Goal: Task Accomplishment & Management: Manage account settings

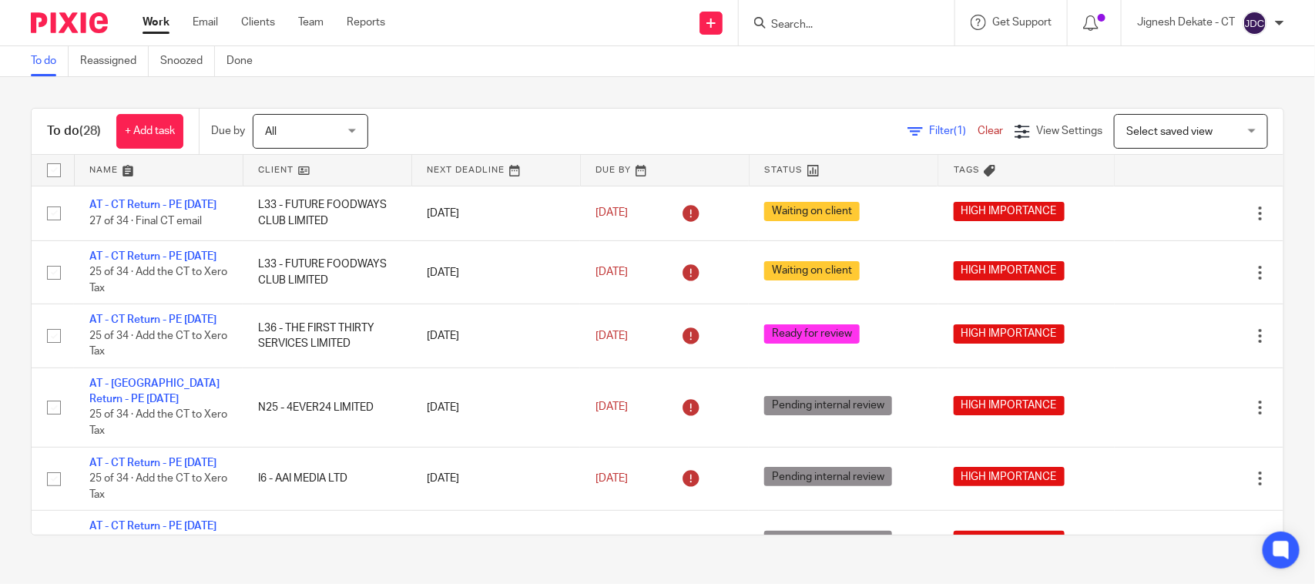
click at [795, 23] on input "Search" at bounding box center [839, 25] width 139 height 14
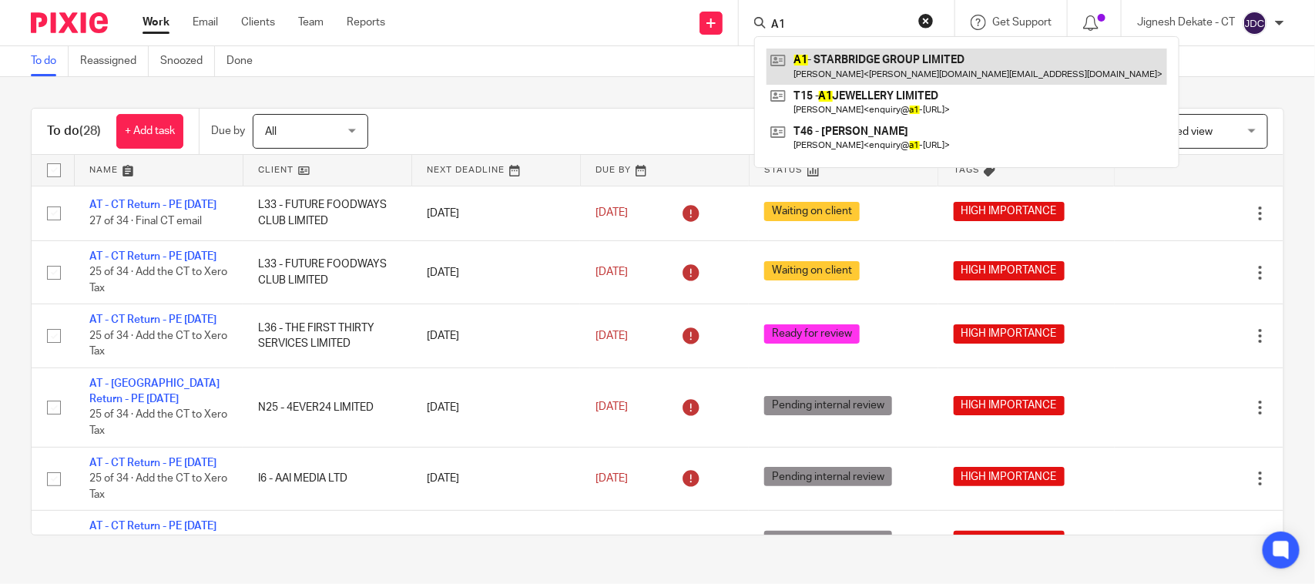
type input "A1"
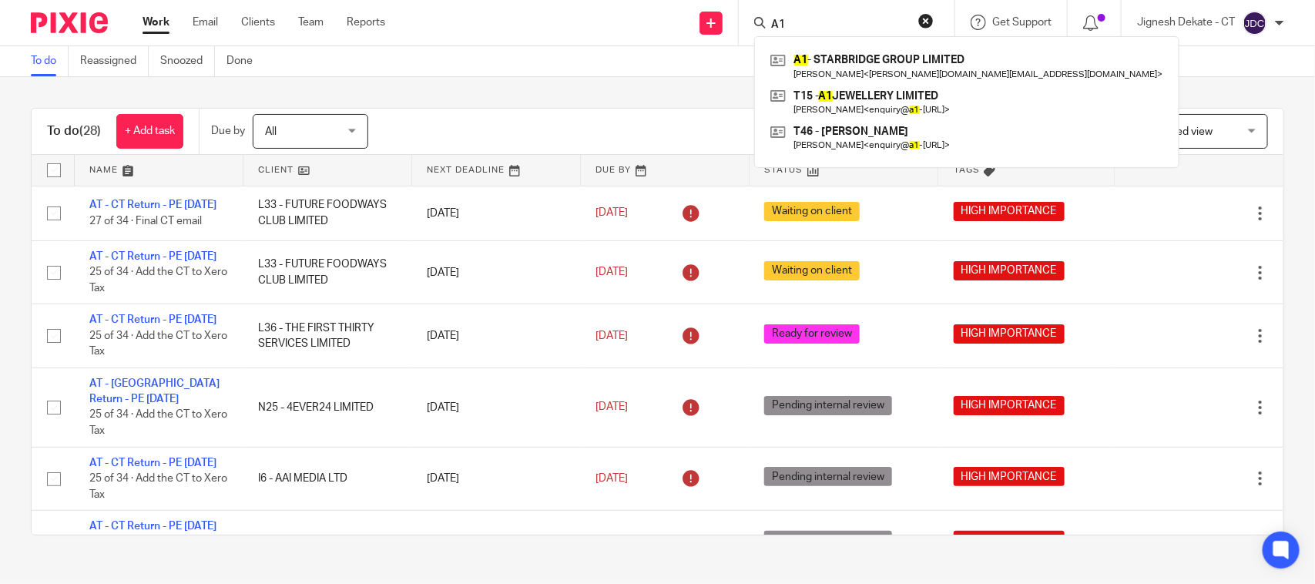
click at [622, 78] on div "To do (28) + Add task Due by All All Today Tomorrow This week Next week This mo…" at bounding box center [657, 321] width 1315 height 489
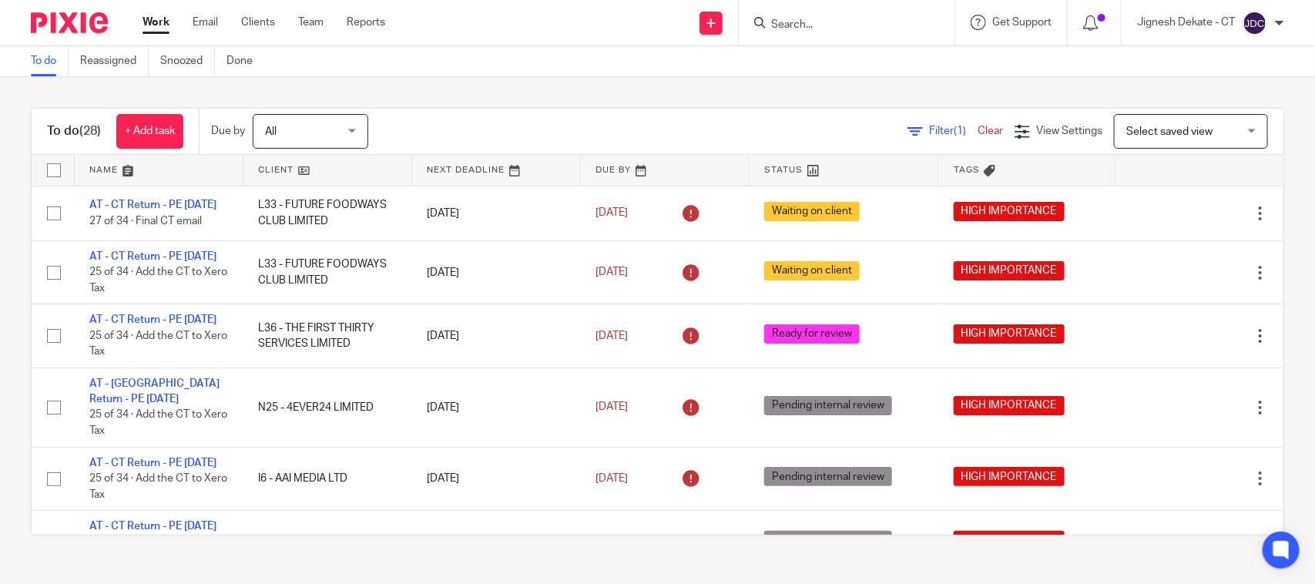
click at [150, 15] on link "Work" at bounding box center [156, 22] width 27 height 15
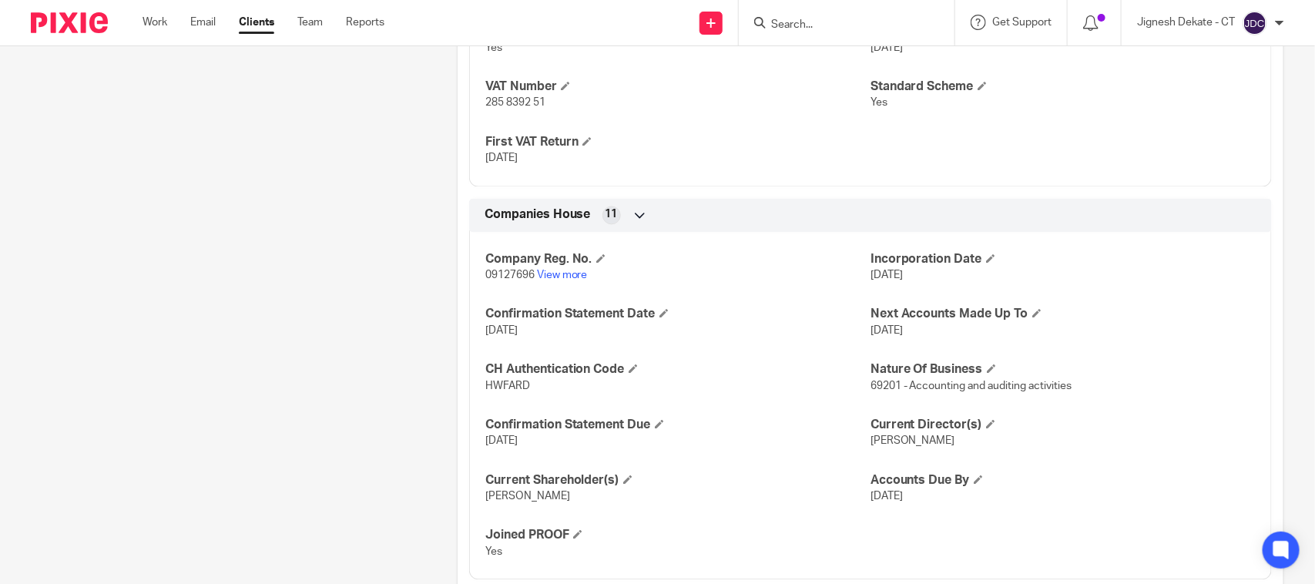
scroll to position [1348, 0]
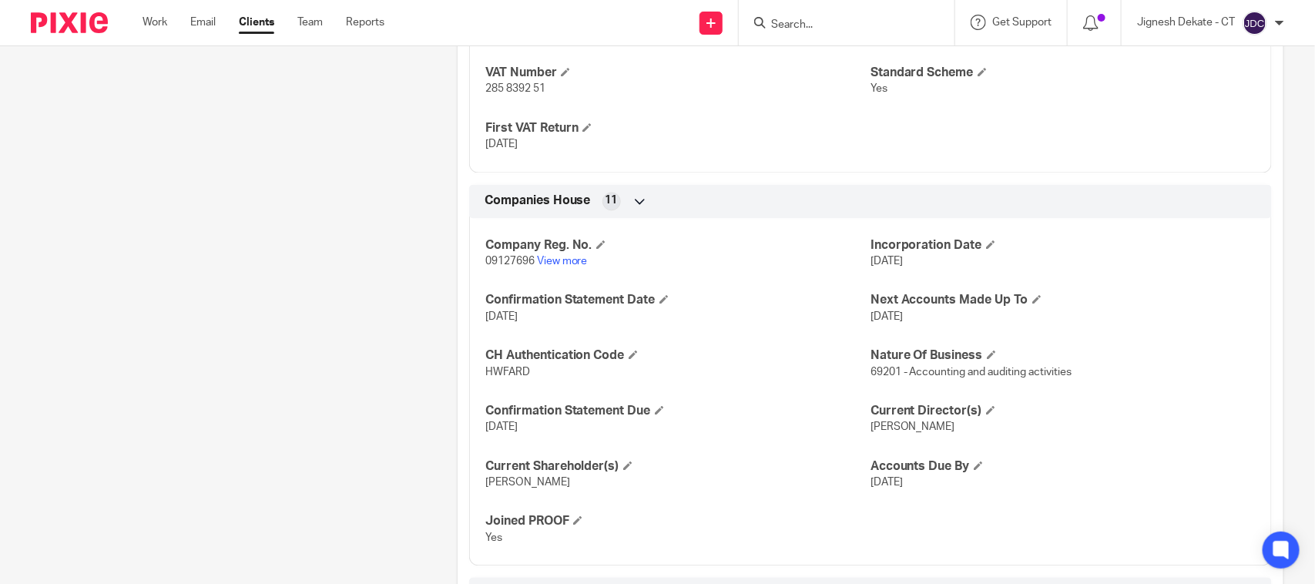
click at [841, 18] on input "Search" at bounding box center [839, 25] width 139 height 14
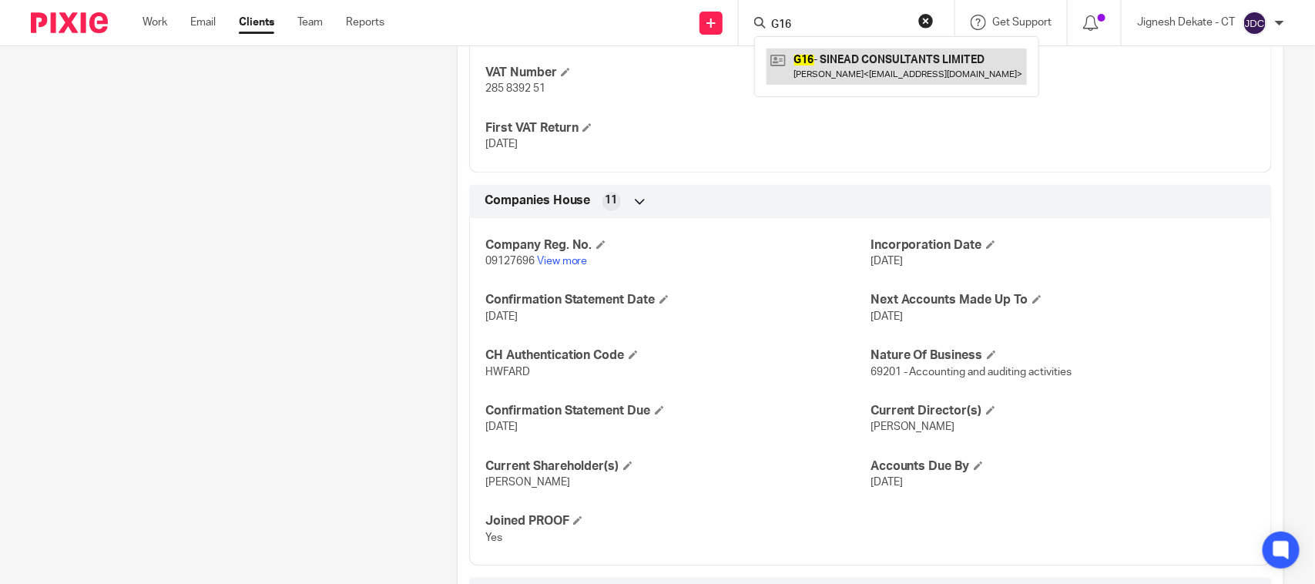
type input "G16"
click at [837, 60] on link at bounding box center [897, 66] width 260 height 35
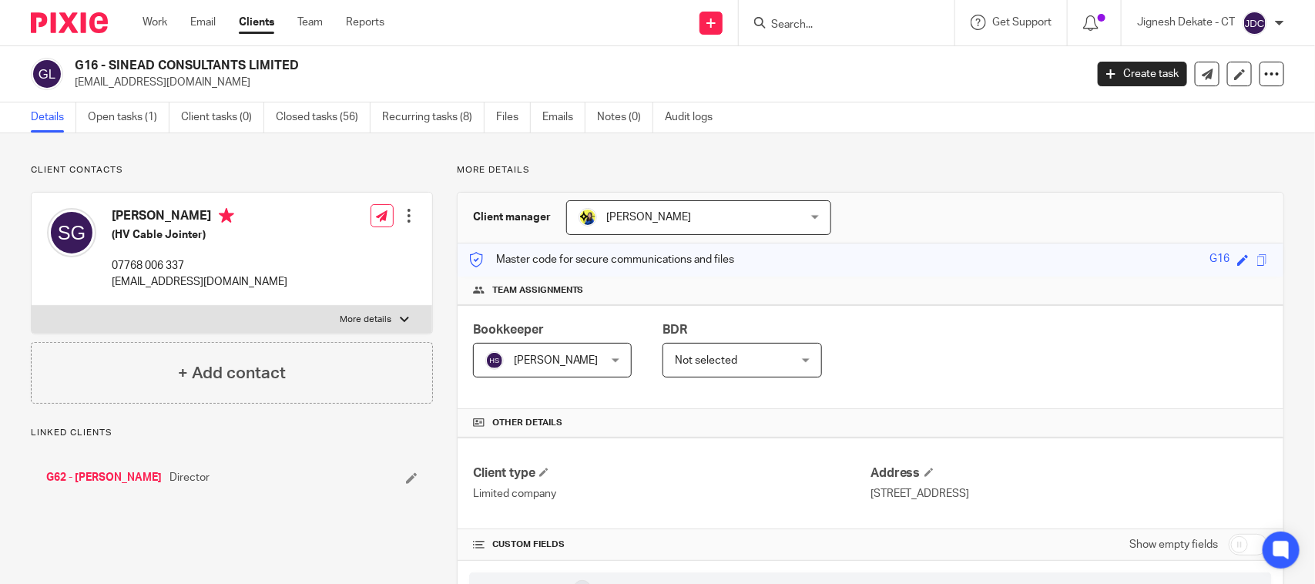
click at [153, 114] on link "Open tasks (1)" at bounding box center [129, 117] width 82 height 30
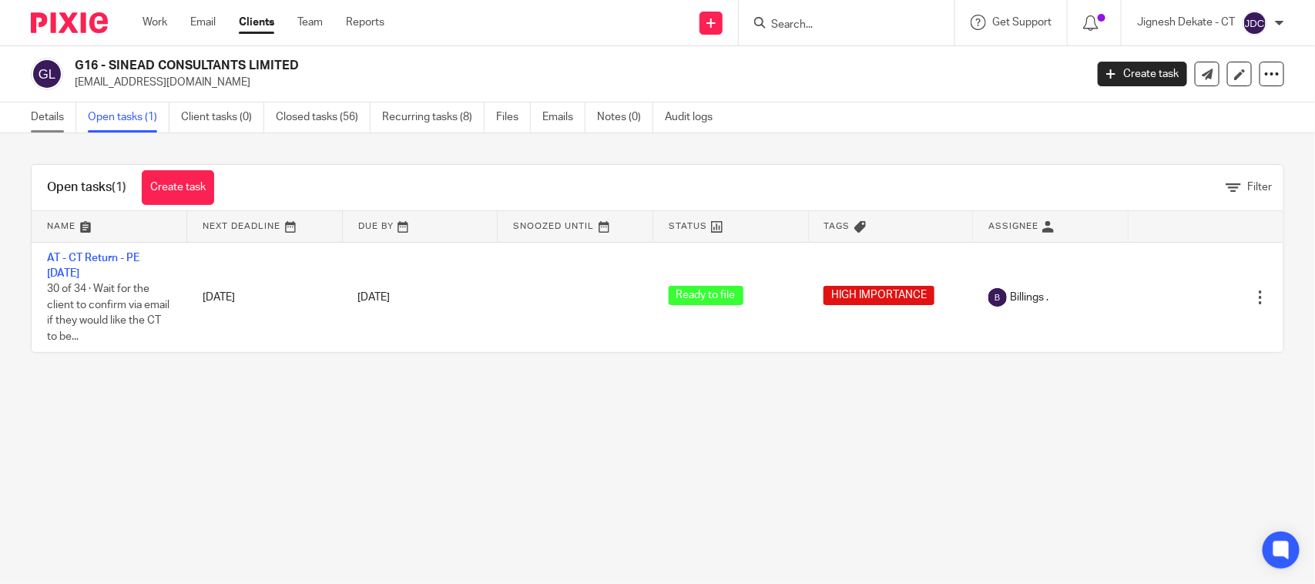
click at [45, 120] on link "Details" at bounding box center [53, 117] width 45 height 30
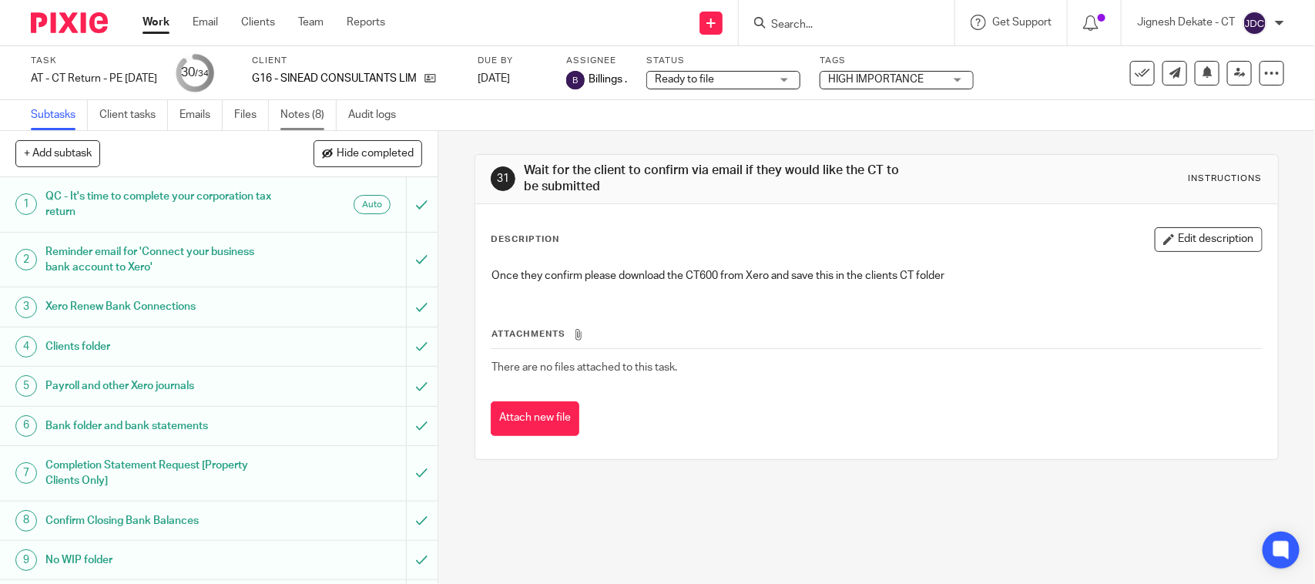
click at [297, 112] on link "Notes (8)" at bounding box center [308, 115] width 56 height 30
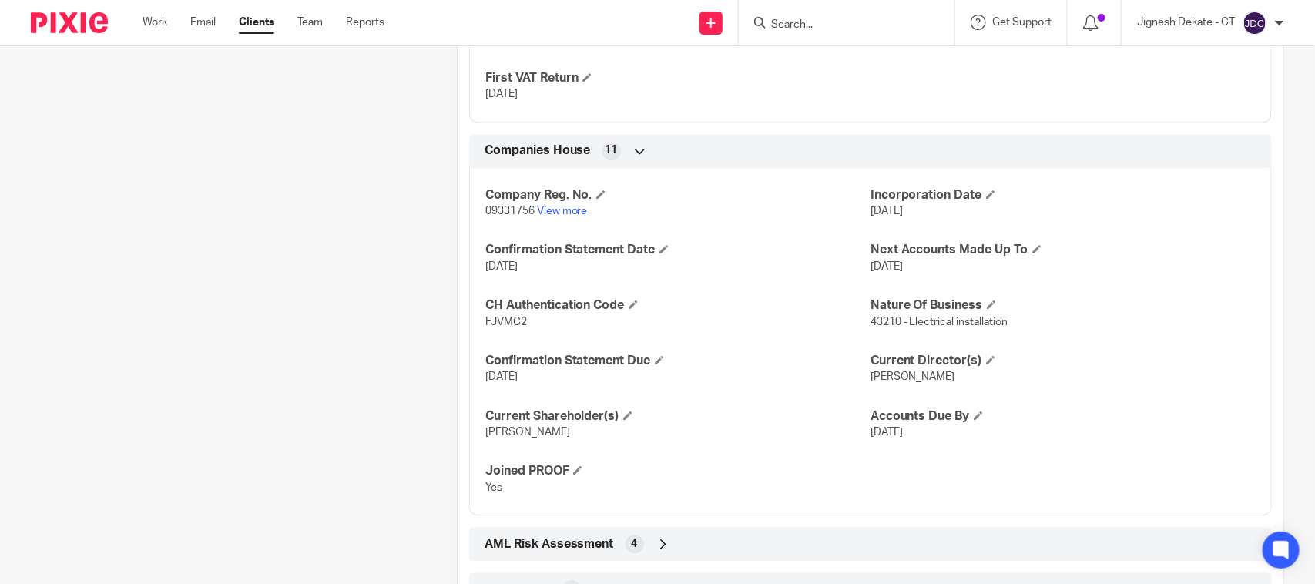
scroll to position [1445, 0]
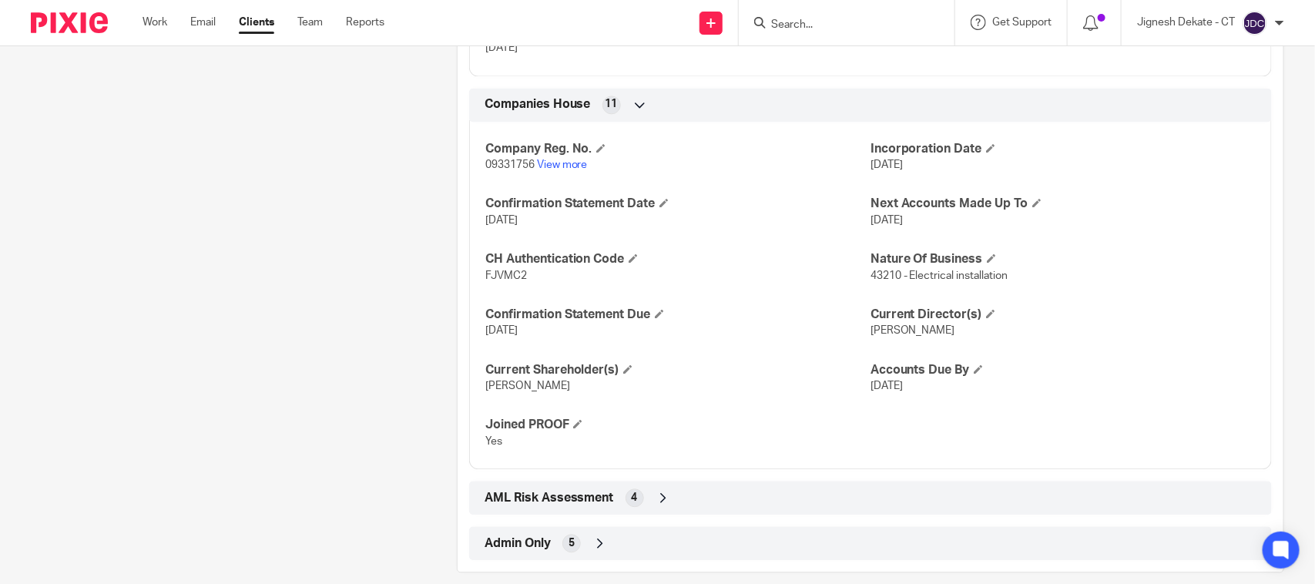
click at [505, 281] on span "FJVMC2" at bounding box center [506, 275] width 42 height 11
copy span "FJVMC2"
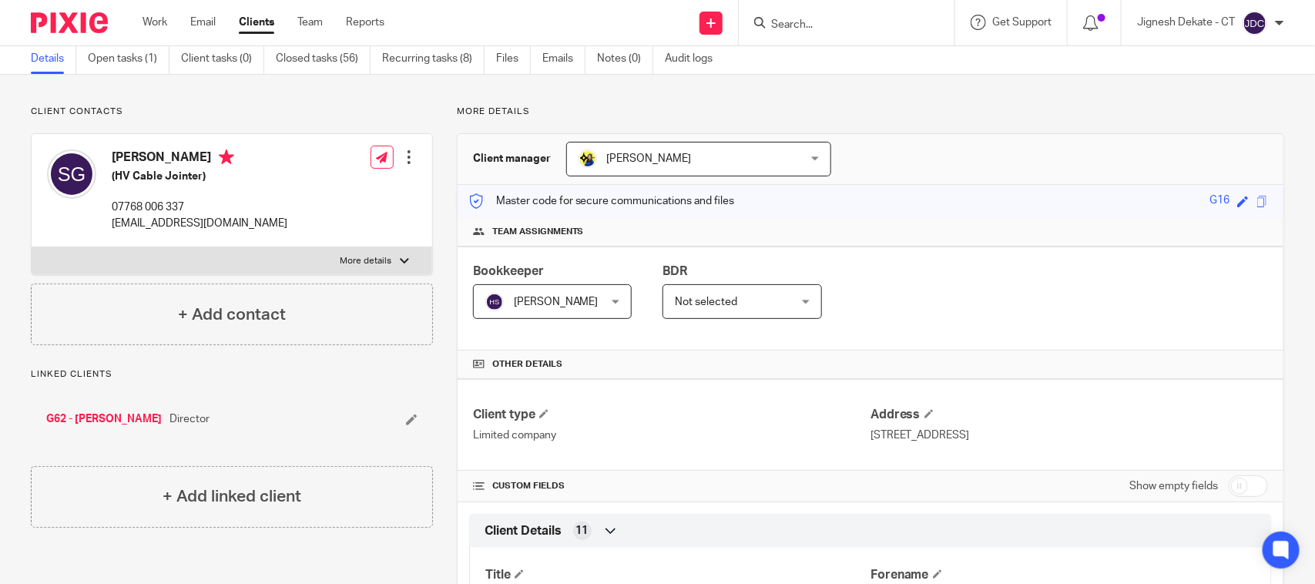
scroll to position [0, 0]
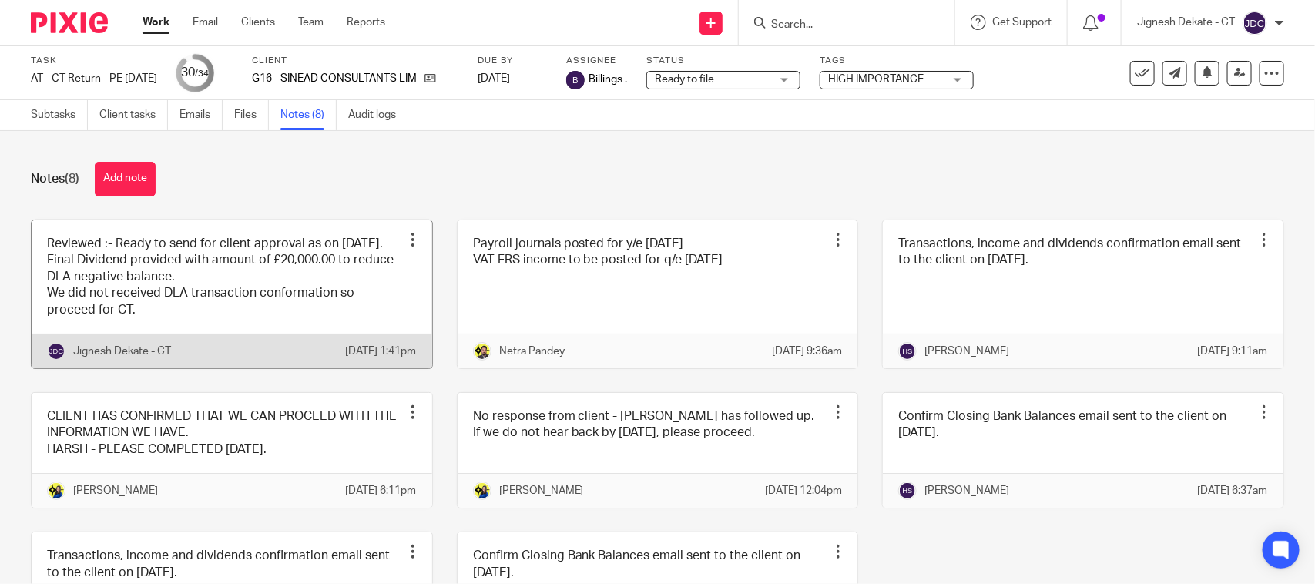
click at [205, 297] on link at bounding box center [232, 294] width 401 height 148
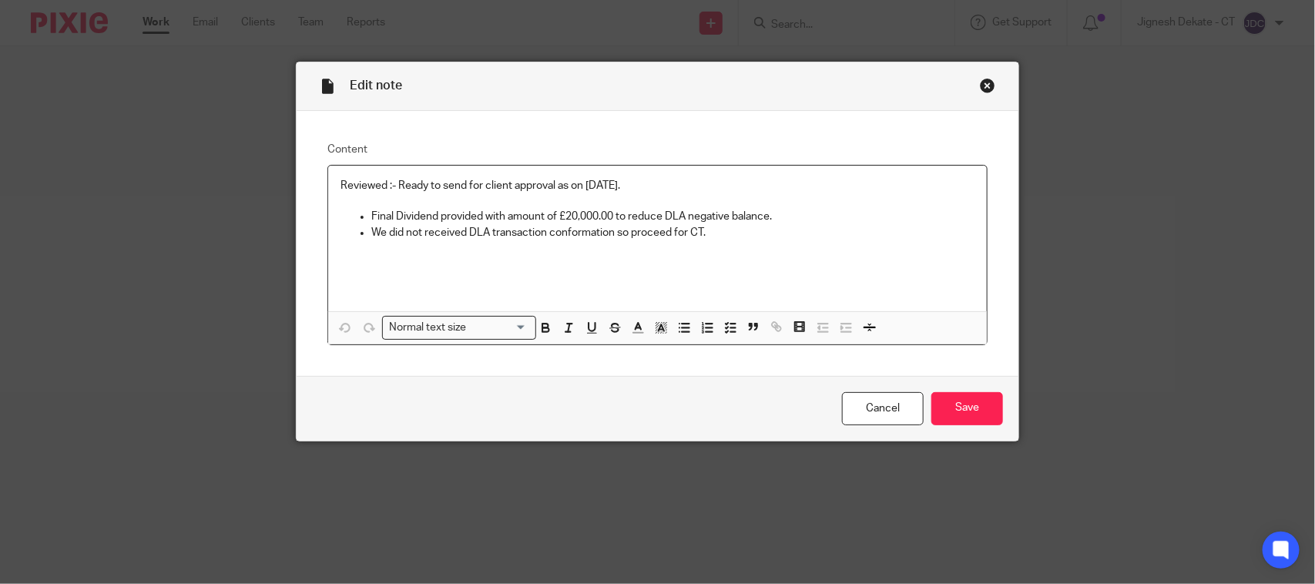
click at [737, 239] on p "We did not received DLA transaction conformation so proceed for CT." at bounding box center [672, 232] width 603 height 15
click at [572, 233] on p "We did not received DLA transaction conformation so proceed for CT." at bounding box center [672, 232] width 603 height 15
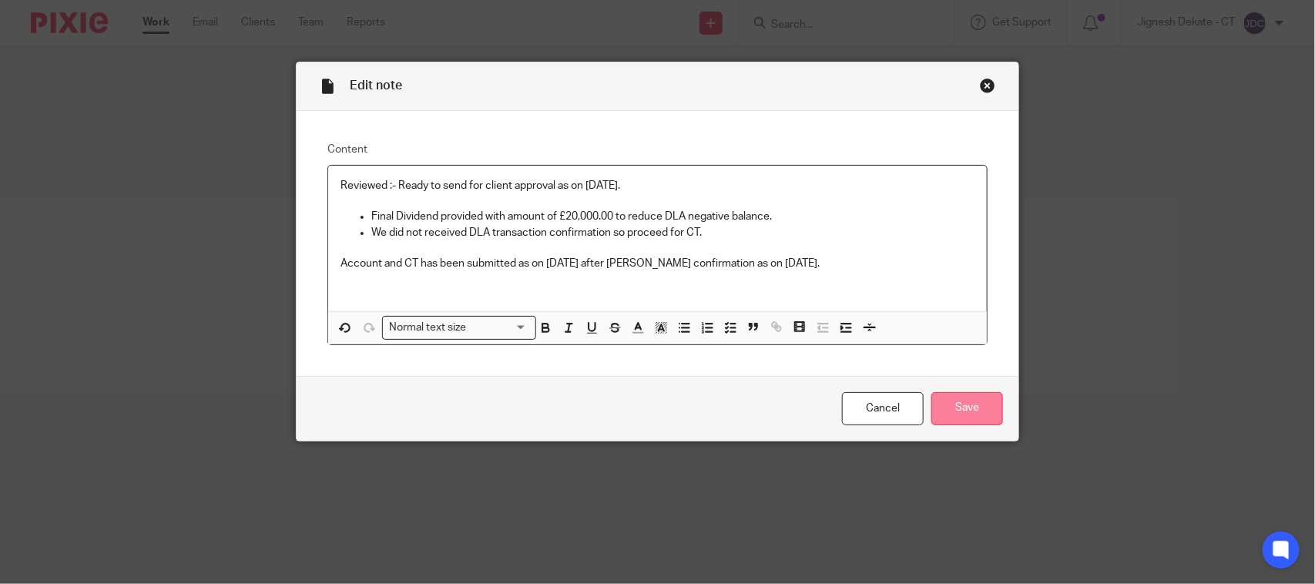
click at [937, 407] on input "Save" at bounding box center [967, 408] width 72 height 33
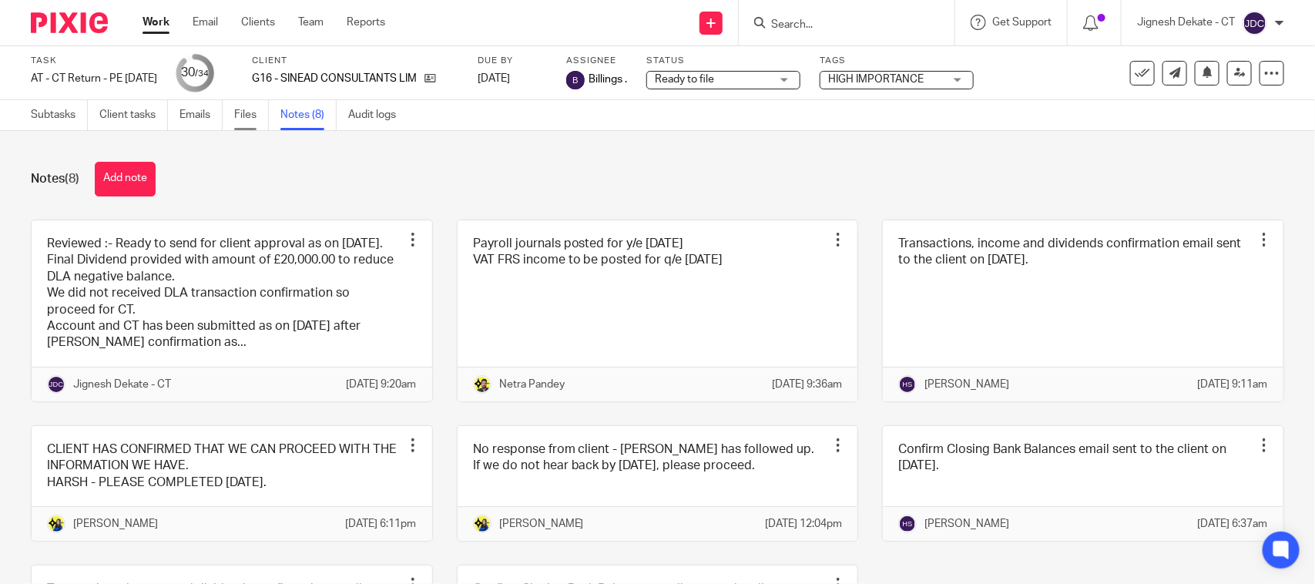
click at [263, 119] on link "Files" at bounding box center [251, 115] width 35 height 30
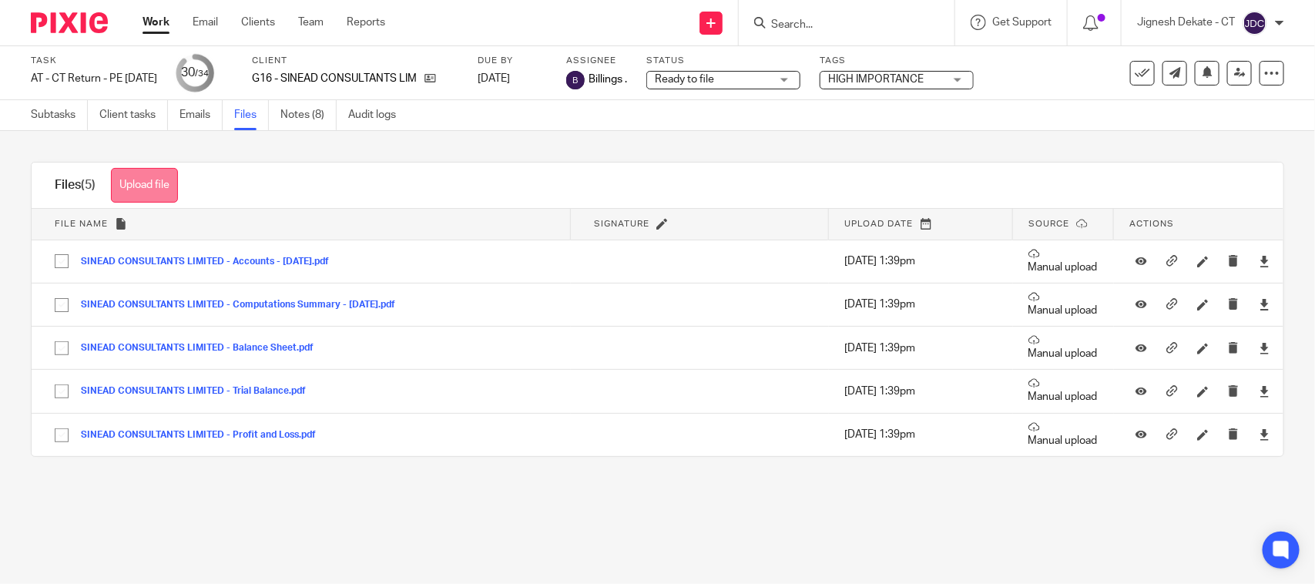
click at [148, 176] on button "Upload file" at bounding box center [144, 185] width 67 height 35
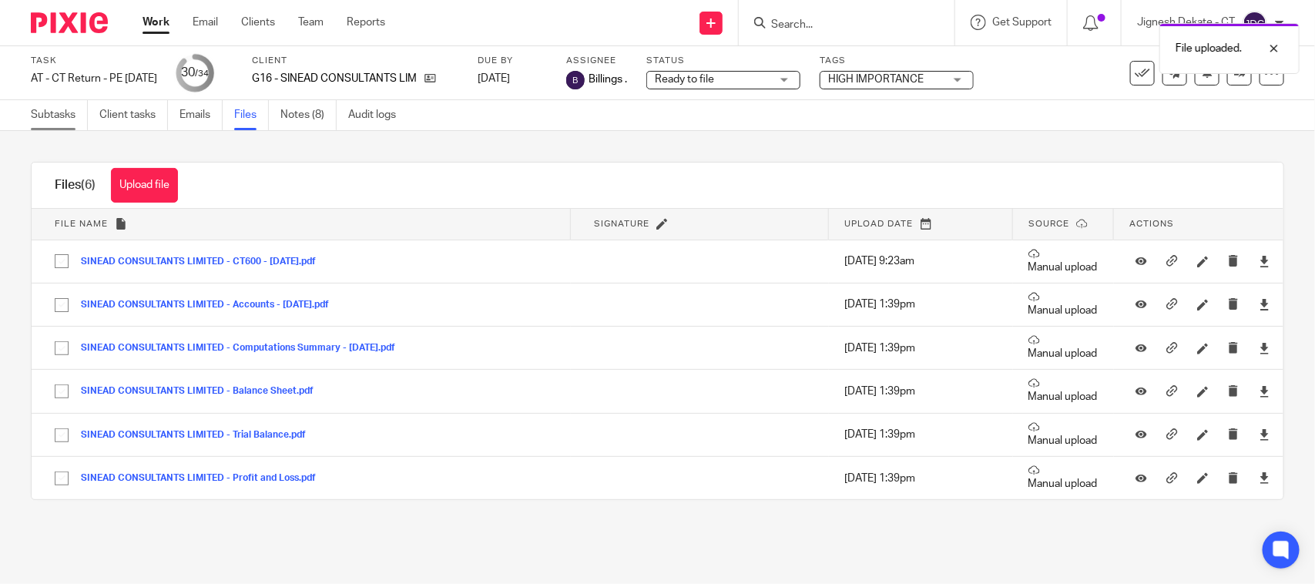
click at [33, 106] on link "Subtasks" at bounding box center [59, 115] width 57 height 30
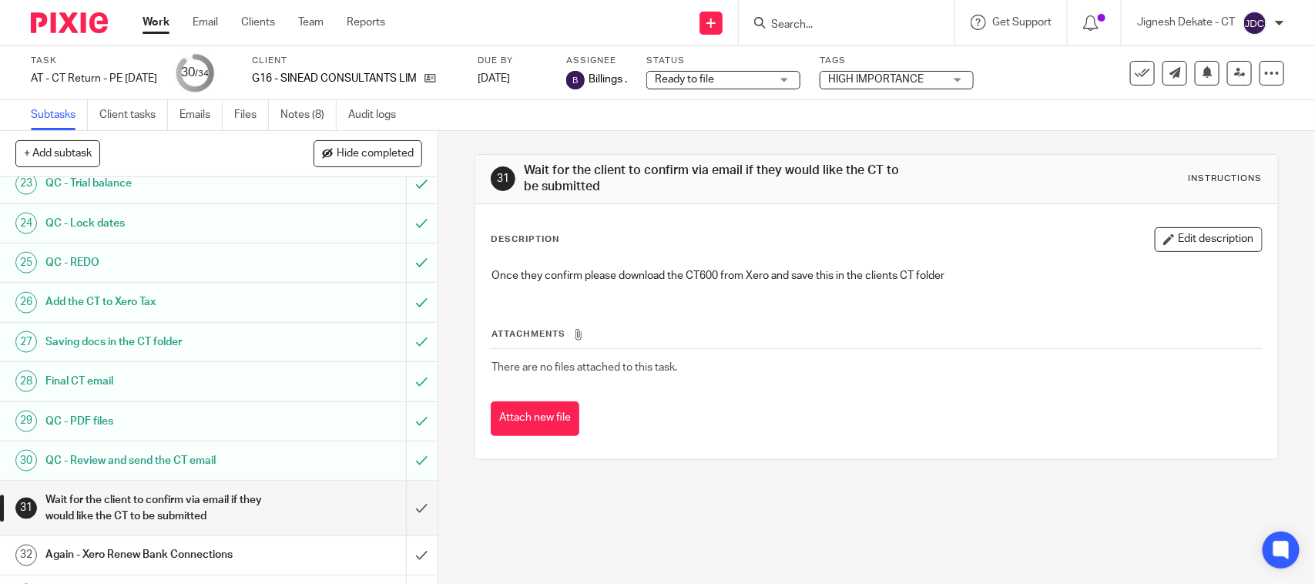
scroll to position [1039, 0]
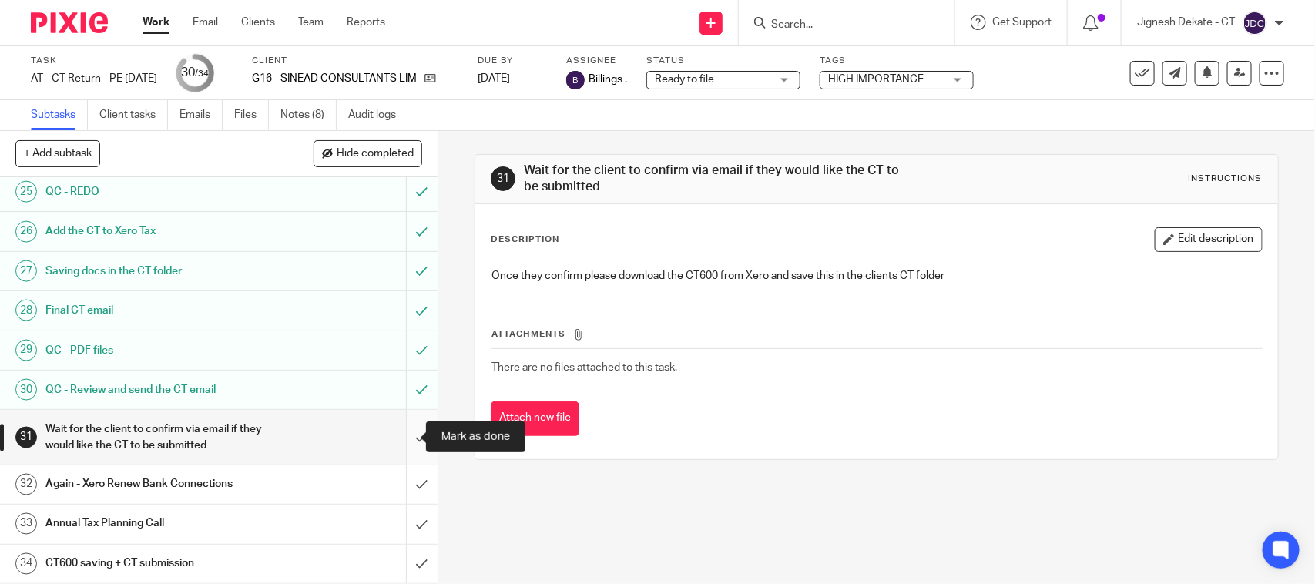
click at [401, 431] on input "submit" at bounding box center [219, 437] width 438 height 55
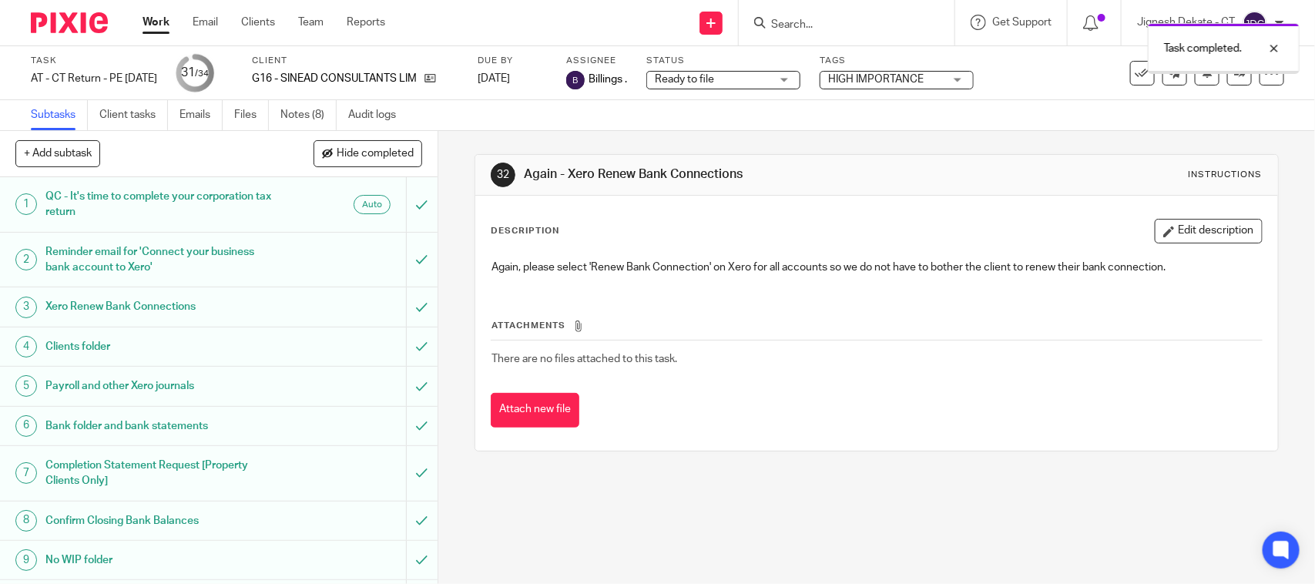
scroll to position [1039, 0]
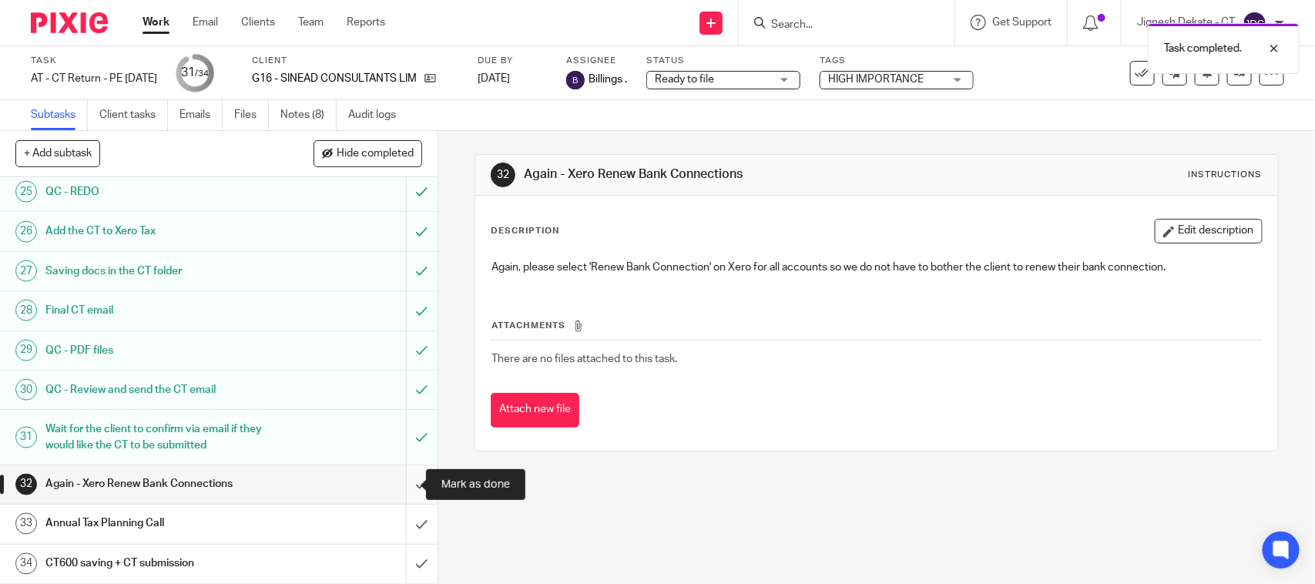
click at [405, 480] on input "submit" at bounding box center [219, 484] width 438 height 39
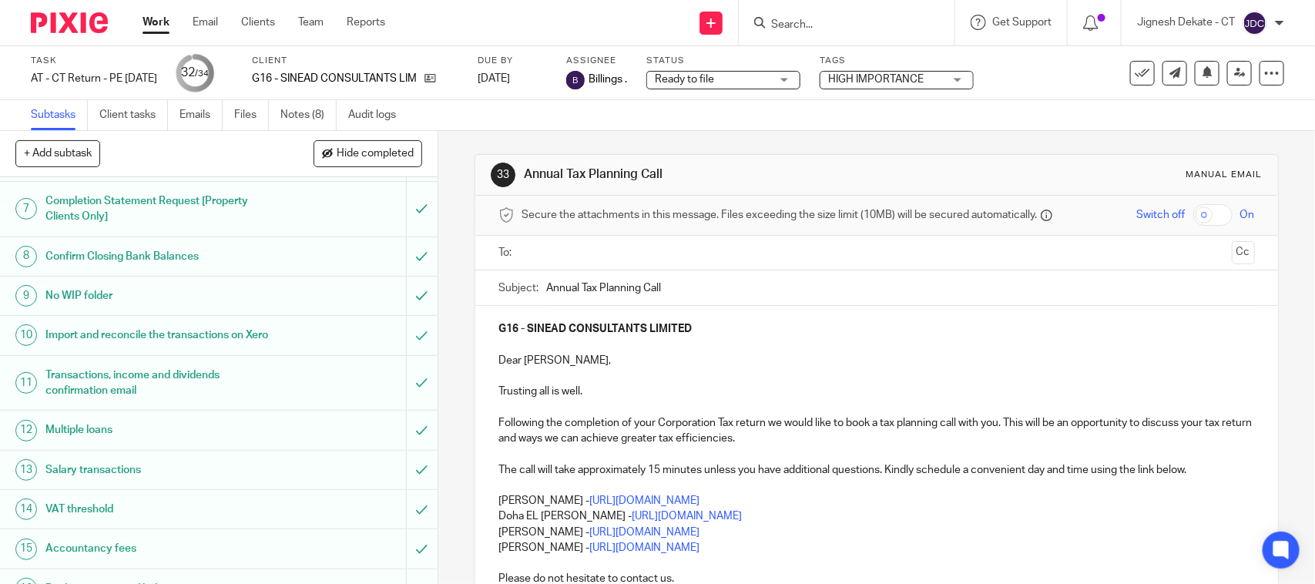
scroll to position [289, 0]
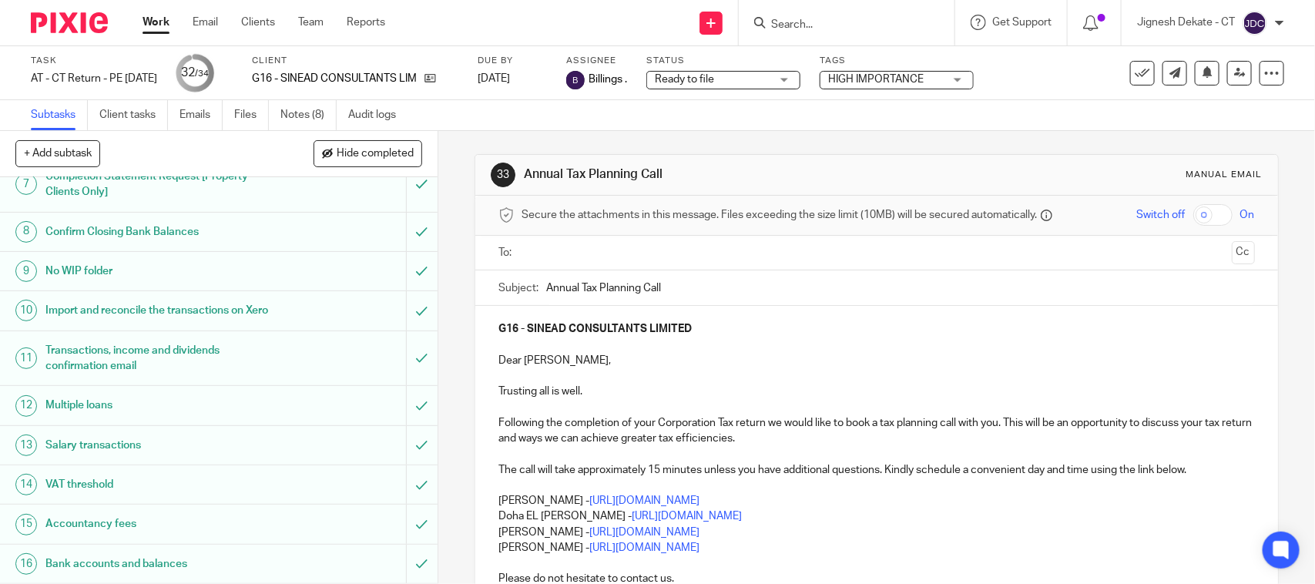
click at [895, 505] on p "[PERSON_NAME] - [URL][DOMAIN_NAME]" at bounding box center [876, 500] width 756 height 15
click at [849, 536] on p "[PERSON_NAME] - [URL][DOMAIN_NAME]" at bounding box center [876, 532] width 756 height 15
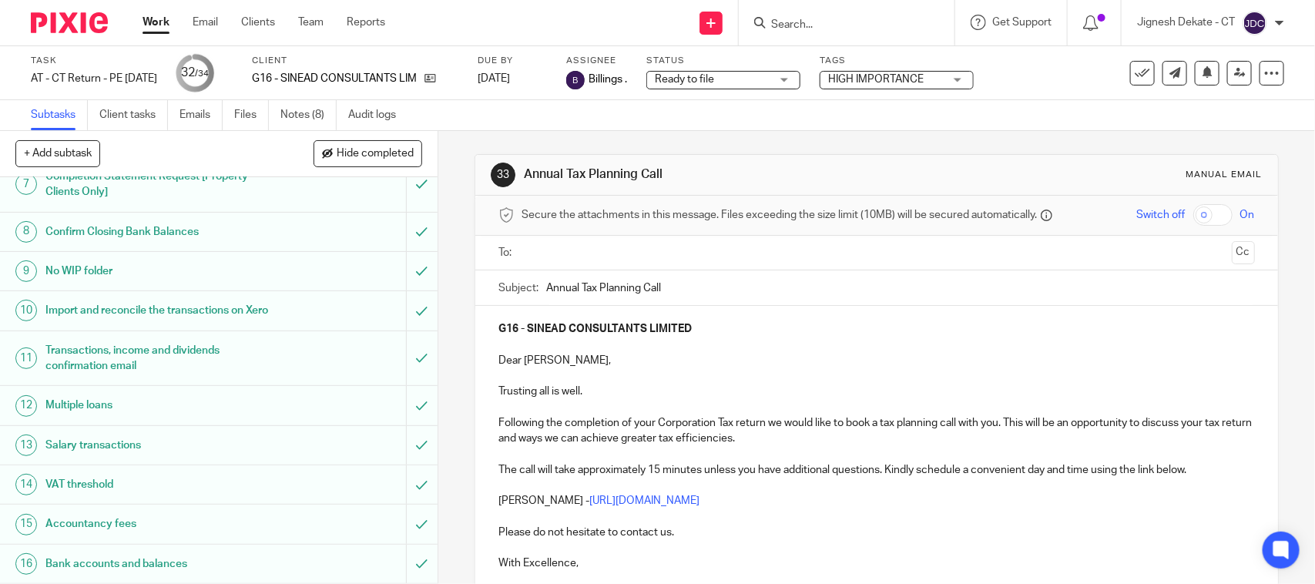
click at [549, 253] on input "text" at bounding box center [876, 253] width 698 height 18
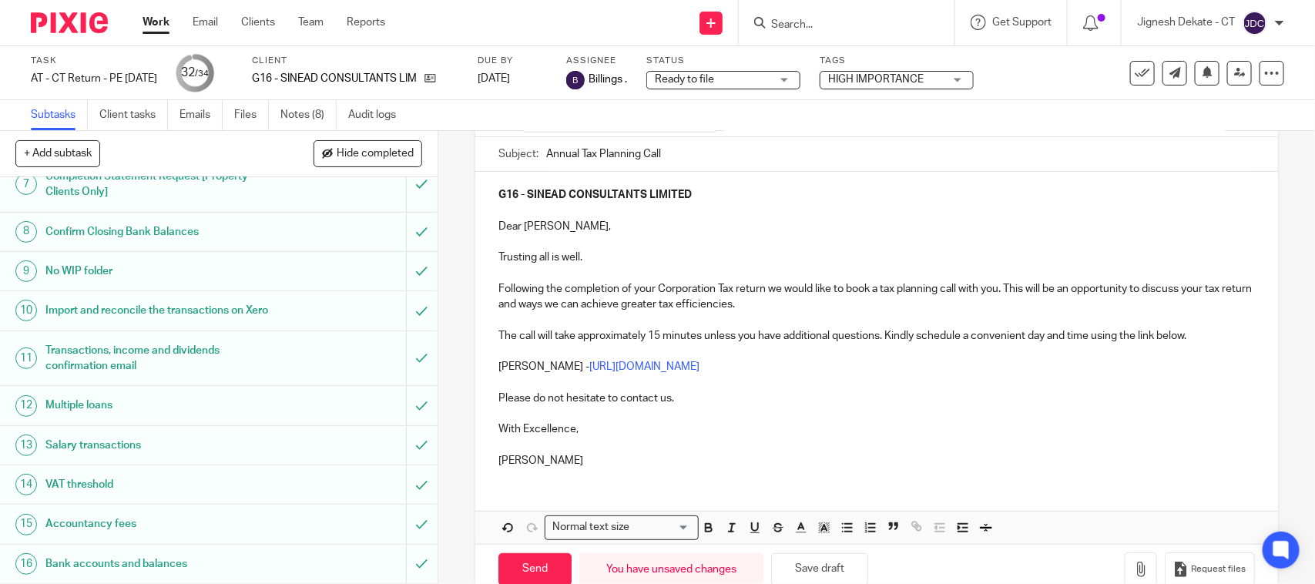
scroll to position [174, 0]
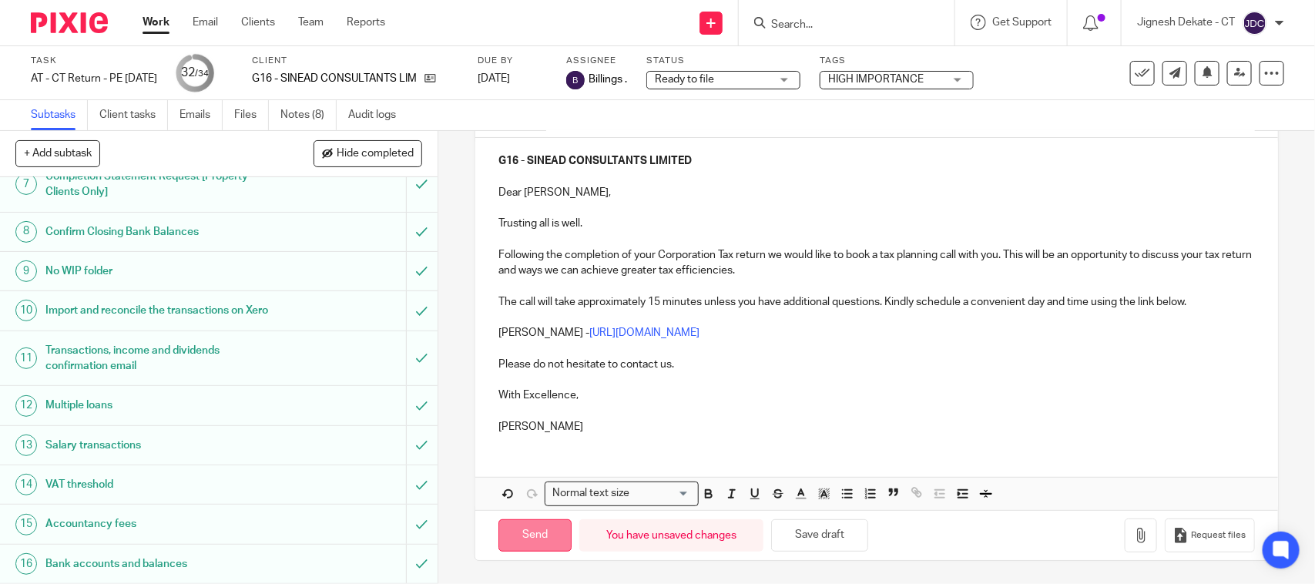
click at [525, 528] on input "Send" at bounding box center [534, 535] width 73 height 33
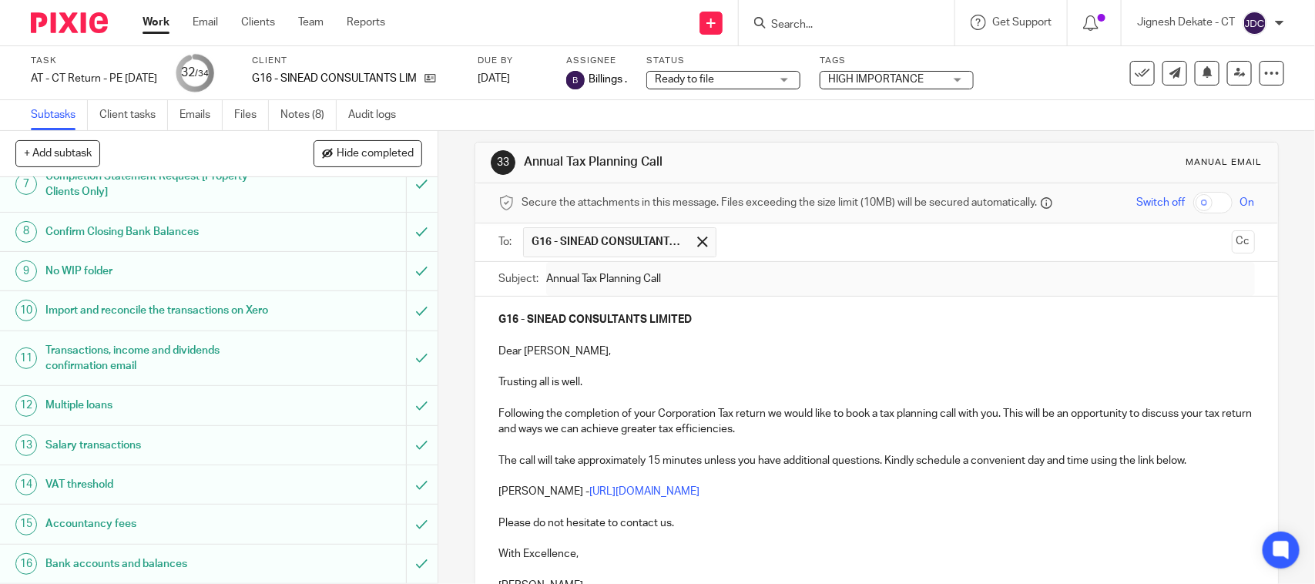
scroll to position [0, 0]
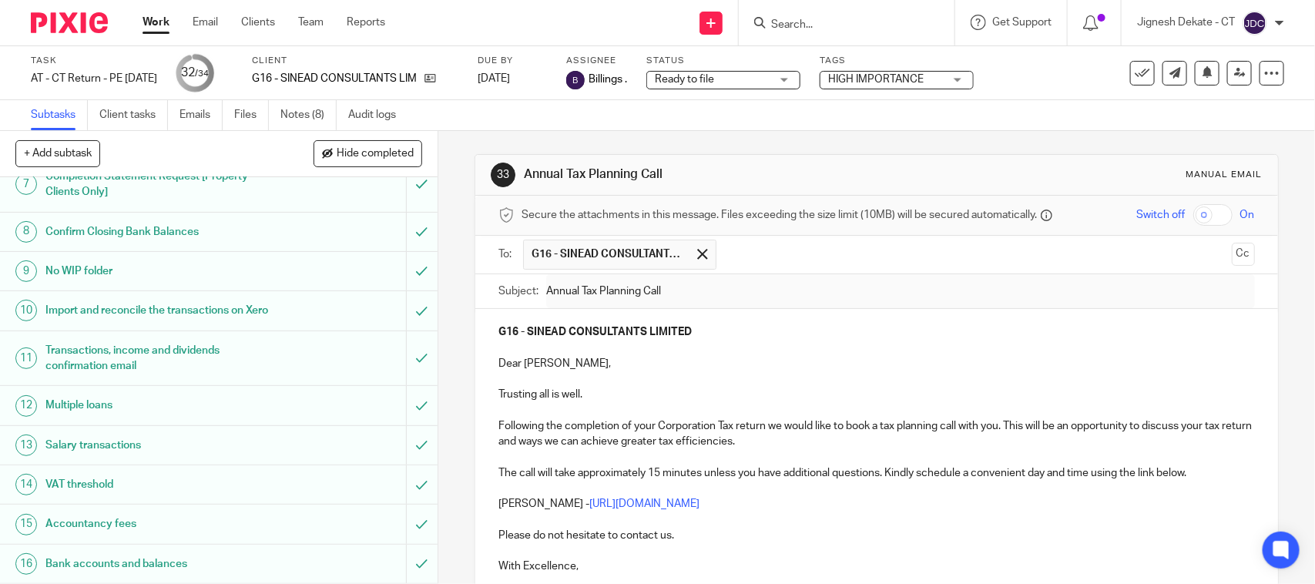
type input "Sent"
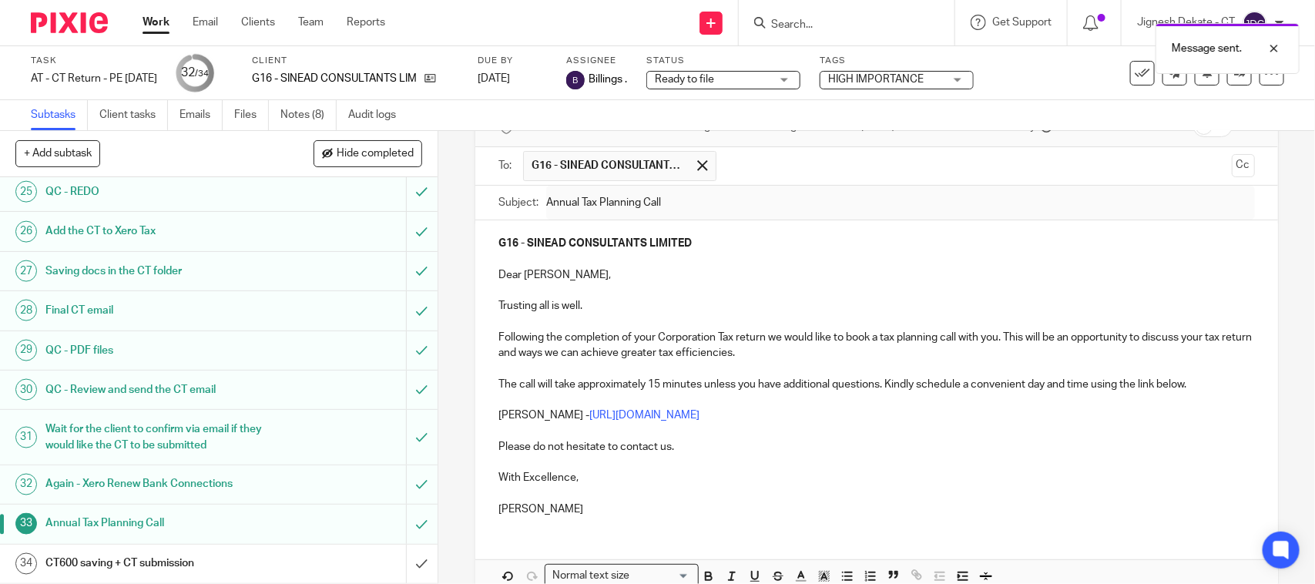
scroll to position [174, 0]
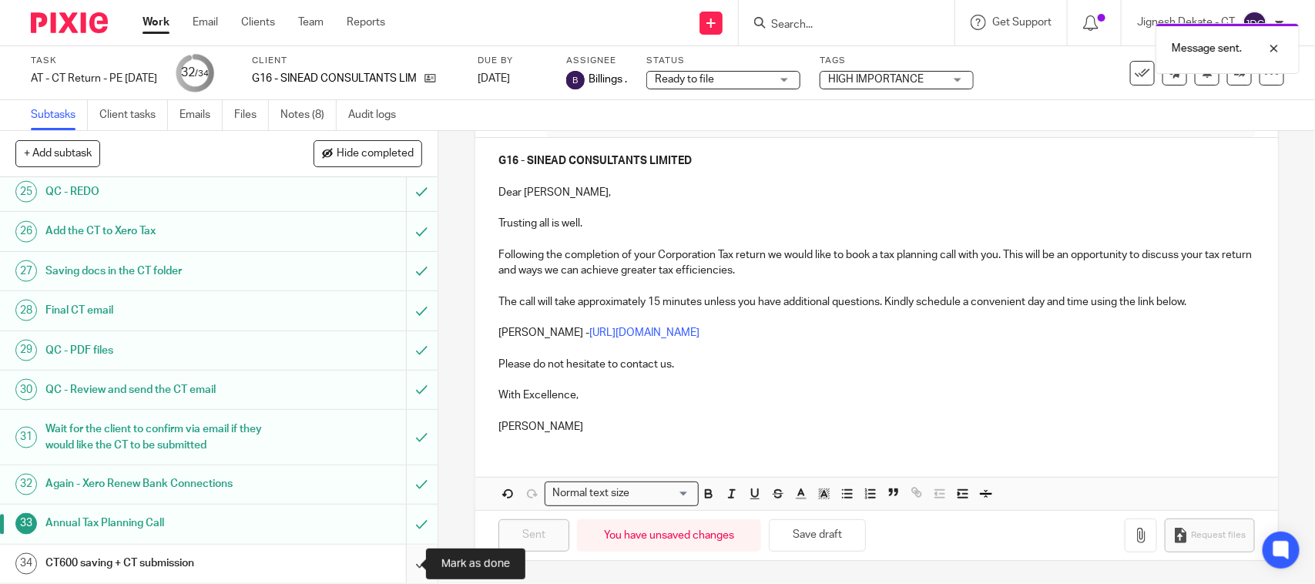
click at [404, 562] on input "submit" at bounding box center [219, 564] width 438 height 39
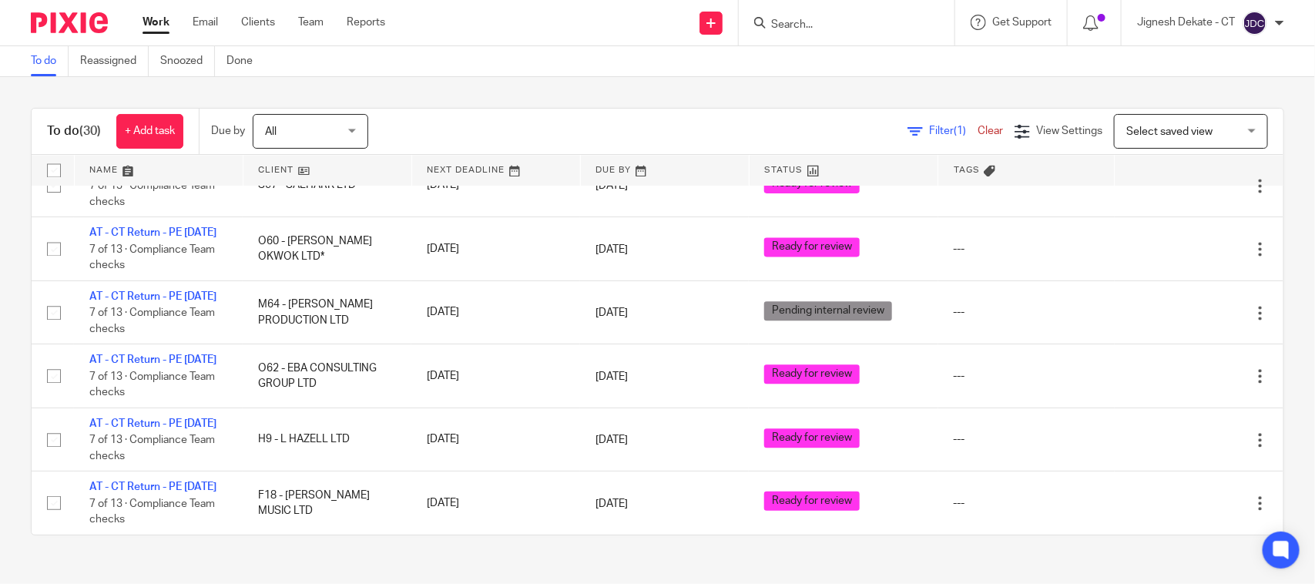
scroll to position [1880, 0]
